Goal: Navigation & Orientation: Find specific page/section

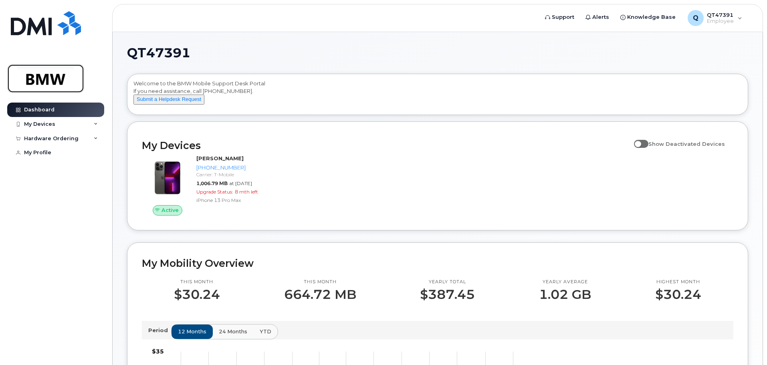
click at [44, 77] on img at bounding box center [46, 78] width 62 height 23
click at [95, 137] on icon at bounding box center [96, 139] width 4 height 4
click at [96, 124] on icon at bounding box center [96, 124] width 4 height 4
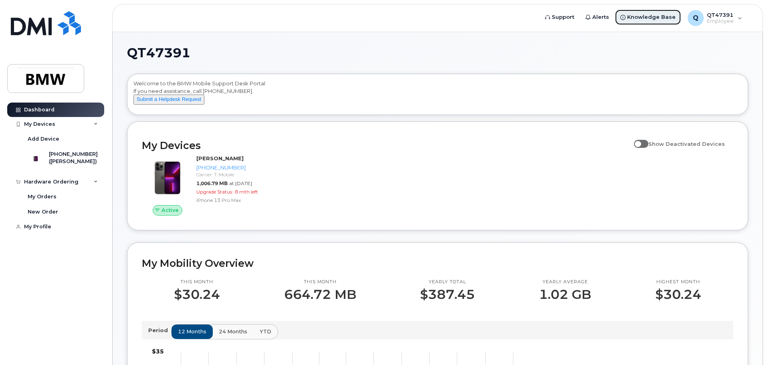
click at [644, 19] on span "Knowledge Base" at bounding box center [651, 17] width 48 height 8
click at [736, 20] on div "Q QT47391 Employee" at bounding box center [715, 18] width 66 height 16
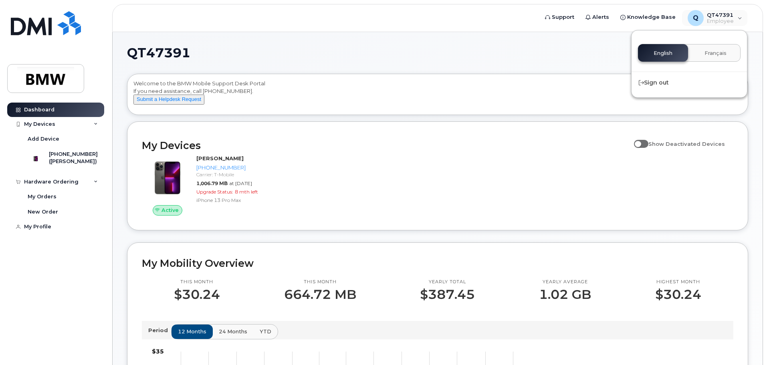
drag, startPoint x: 440, startPoint y: 47, endPoint x: 430, endPoint y: 47, distance: 10.0
click at [436, 47] on h1 "QT47391" at bounding box center [435, 52] width 617 height 13
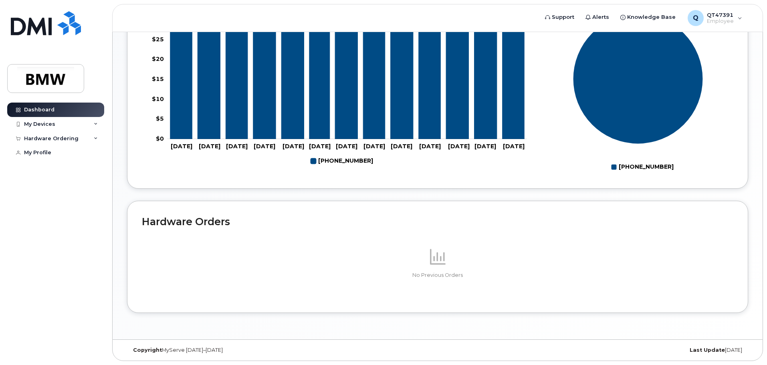
scroll to position [359, 0]
